Goal: Information Seeking & Learning: Learn about a topic

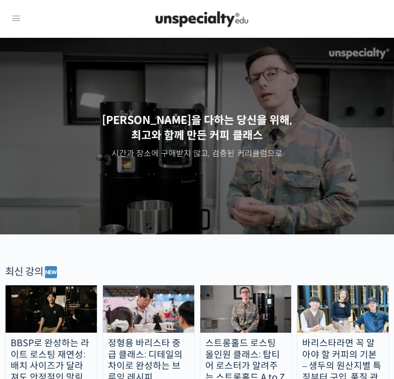
click at [0, 0] on img at bounding box center [0, 0] width 0 height 0
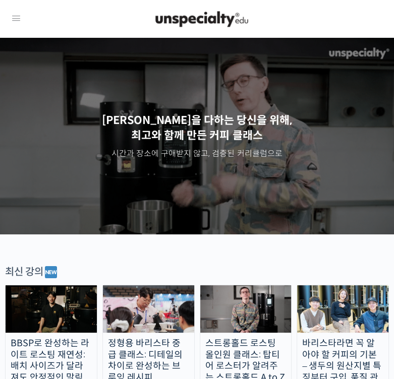
click at [0, 0] on span "내가 등록한 강의" at bounding box center [0, 0] width 0 height 0
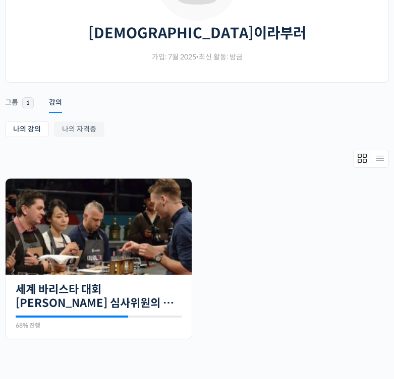
scroll to position [126, 0]
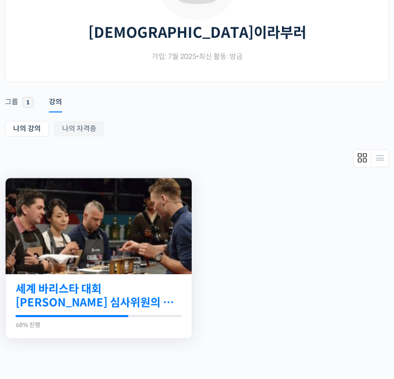
click at [106, 282] on link "세계 바리스타 대회 [PERSON_NAME] 심사위원의 커피 센서리 스킬 기초" at bounding box center [99, 296] width 166 height 28
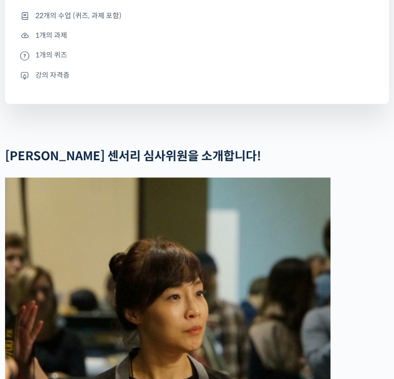
scroll to position [693, 0]
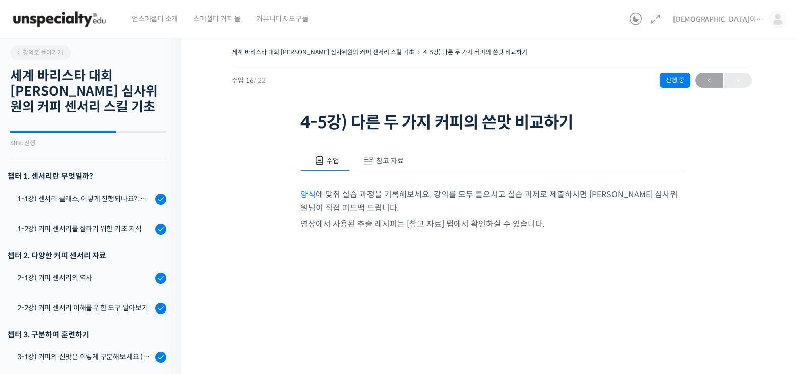
click at [393, 190] on p "양식 에 맞춰 실습 과정을 기록해보세요. 강의를 모두 들으시고 실습 과제로 제출하시면 윤선희 심사위원님이 직접 피드백 드립니다." at bounding box center [491, 201] width 383 height 27
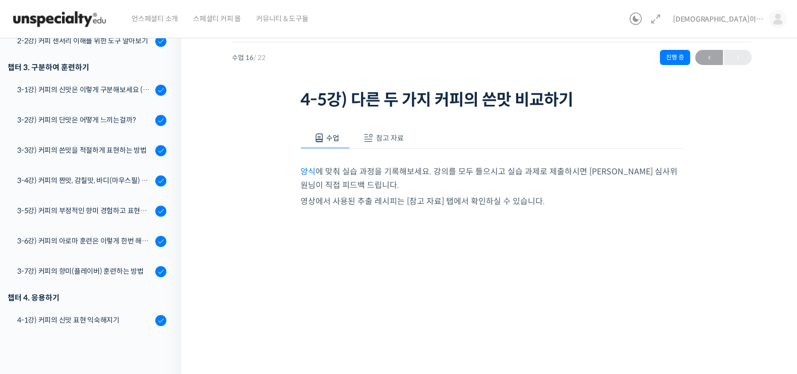
scroll to position [270, 0]
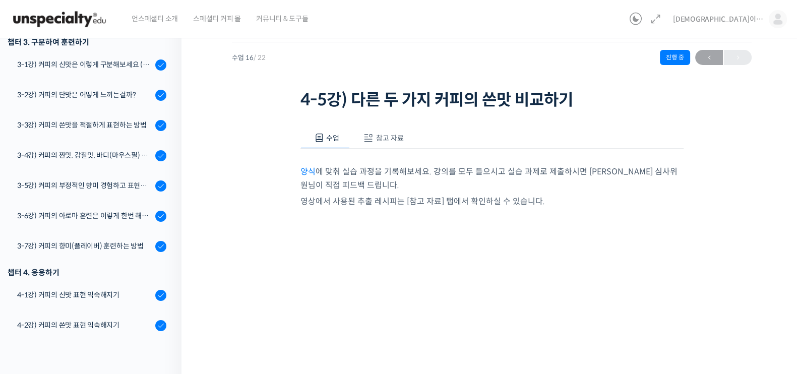
click at [200, 223] on div "세계 바리스타 대회 윤선희 심사위원의 커피 센서리 스킬 기초 4-5강) 다른 두 가지 커피의 쓴맛 비교하기 …" at bounding box center [491, 286] width 621 height 557
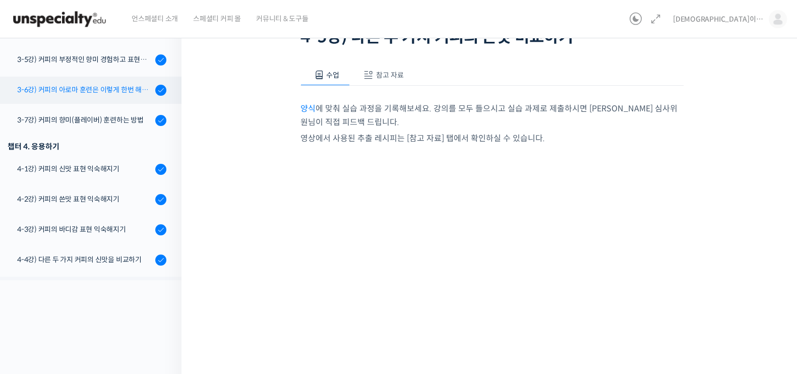
scroll to position [396, 0]
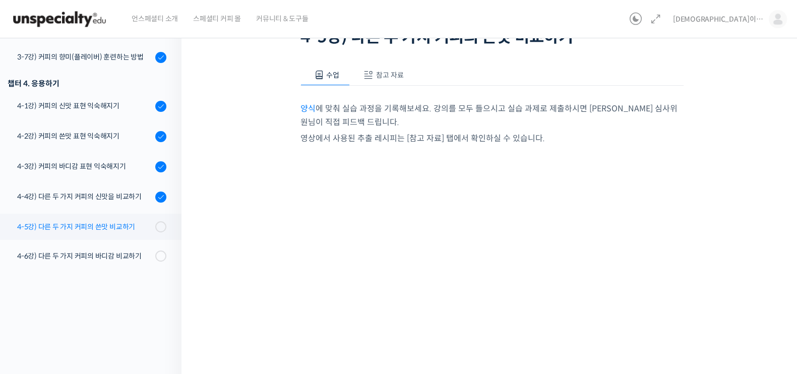
click at [109, 230] on div "4-5강) 다른 두 가지 커피의 쓴맛 비교하기" at bounding box center [84, 226] width 135 height 11
